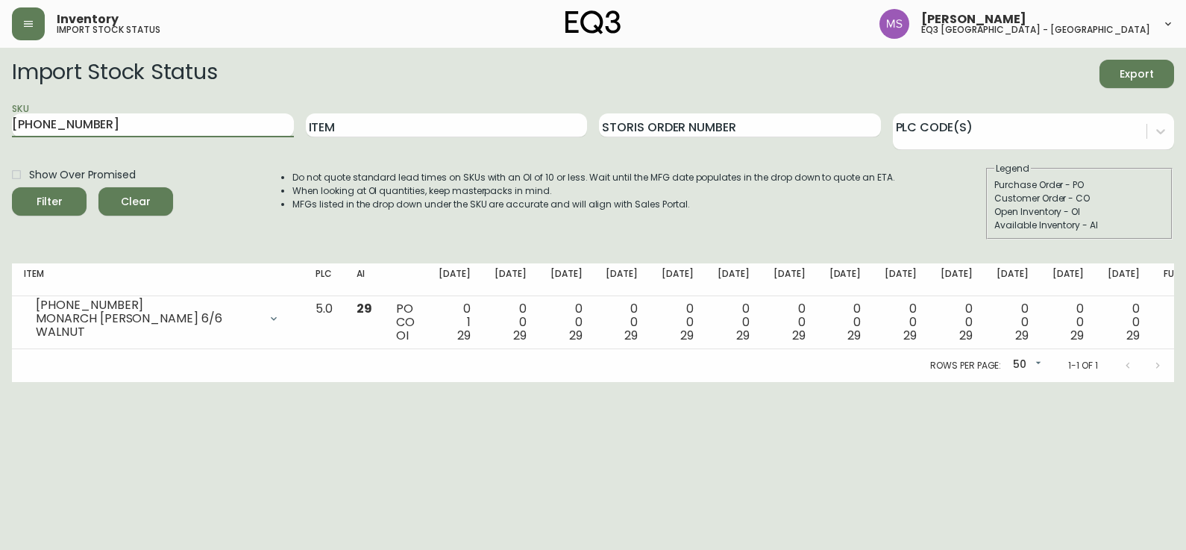
drag, startPoint x: 128, startPoint y: 128, endPoint x: -1, endPoint y: 157, distance: 132.1
click at [0, 157] on html "Inventory import stock status [PERSON_NAME] eq3 [GEOGRAPHIC_DATA] - st laurent …" at bounding box center [593, 191] width 1186 height 382
paste input "[PHONE_NUMBER]"
click at [12, 187] on button "Filter" at bounding box center [49, 201] width 75 height 28
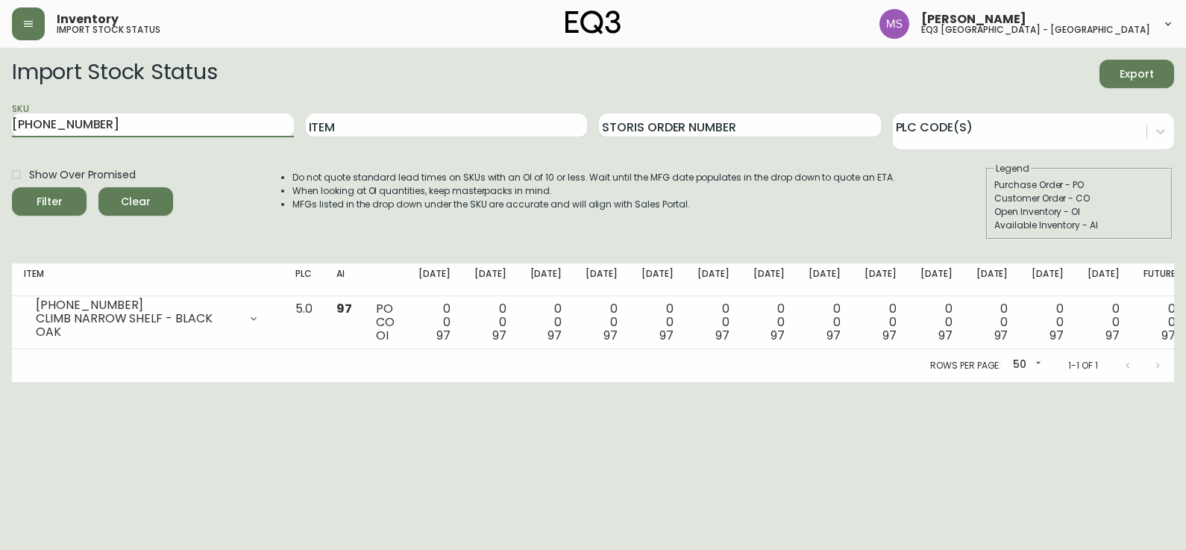
drag, startPoint x: 156, startPoint y: 121, endPoint x: -1, endPoint y: 126, distance: 156.7
click at [0, 126] on html "Inventory import stock status [PERSON_NAME] eq3 [GEOGRAPHIC_DATA] - st laurent …" at bounding box center [593, 191] width 1186 height 382
paste input "9"
click at [12, 187] on button "Filter" at bounding box center [49, 201] width 75 height 28
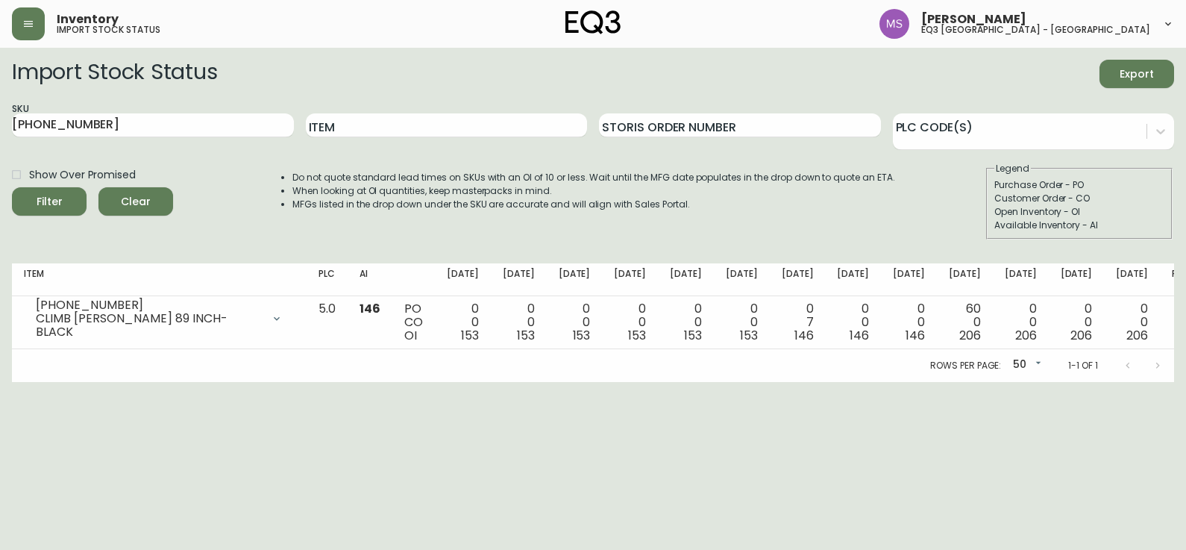
click at [1, 382] on html "Inventory import stock status [PERSON_NAME] eq3 [GEOGRAPHIC_DATA] - st laurent …" at bounding box center [593, 191] width 1186 height 382
drag, startPoint x: 125, startPoint y: 119, endPoint x: -1, endPoint y: 132, distance: 126.8
click at [0, 132] on html "Inventory import stock status [PERSON_NAME] eq3 [GEOGRAPHIC_DATA] - st laurent …" at bounding box center [593, 191] width 1186 height 382
paste input "8"
type input "[PHONE_NUMBER]"
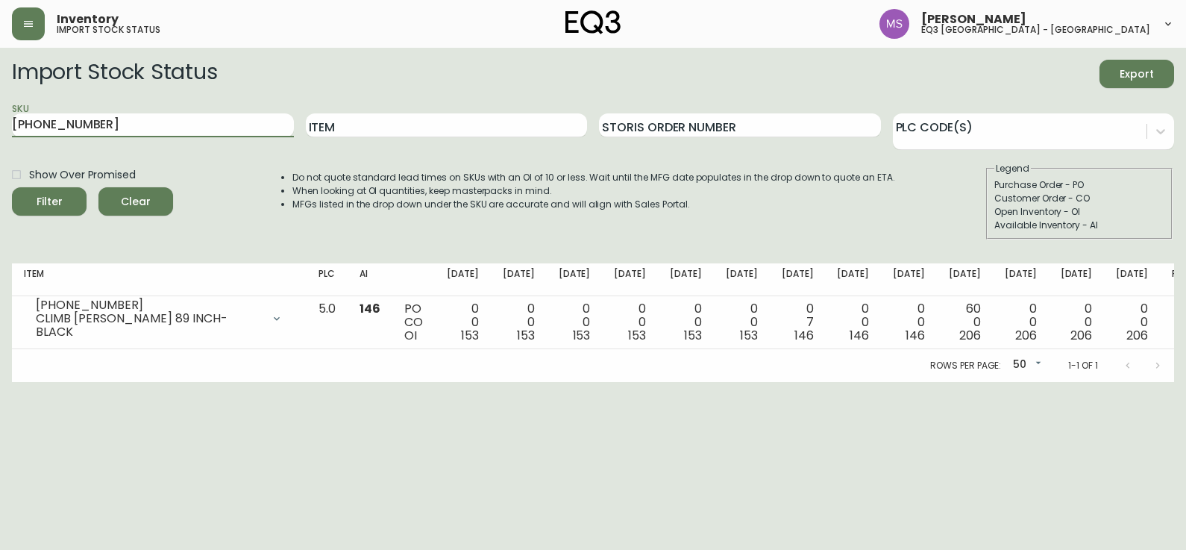
click at [12, 187] on button "Filter" at bounding box center [49, 201] width 75 height 28
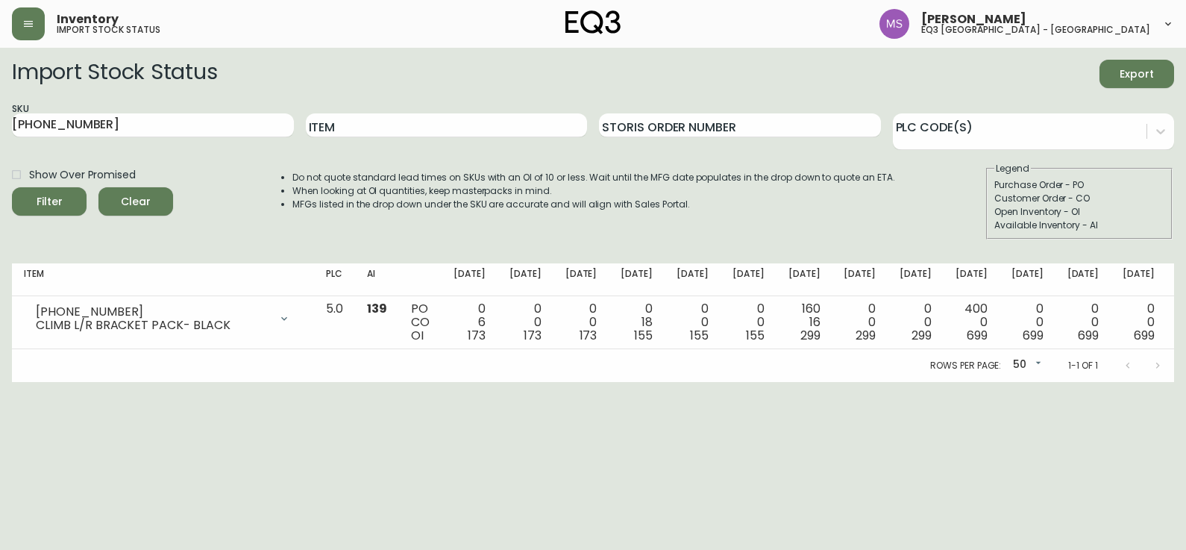
click at [25, 382] on html "Inventory import stock status [PERSON_NAME] eq3 [GEOGRAPHIC_DATA] - st laurent …" at bounding box center [593, 191] width 1186 height 382
